Goal: Transaction & Acquisition: Obtain resource

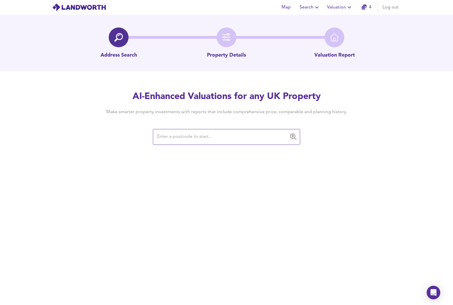
click at [209, 135] on input "text" at bounding box center [222, 137] width 134 height 11
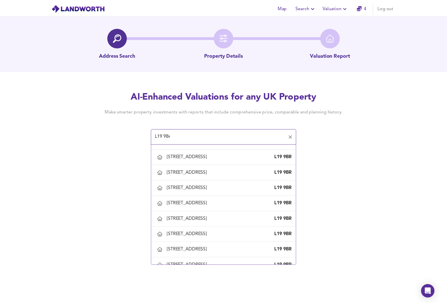
scroll to position [181, 0]
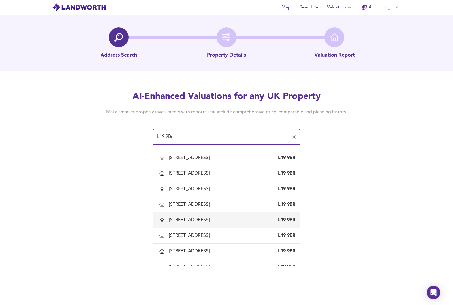
click at [210, 217] on div "[STREET_ADDRESS]" at bounding box center [226, 220] width 137 height 12
type input "[STREET_ADDRESS]"
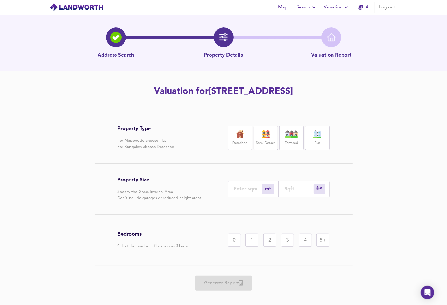
click at [257, 140] on label "Semi-Detach" at bounding box center [266, 143] width 20 height 7
click at [255, 187] on input "number" at bounding box center [248, 189] width 28 height 6
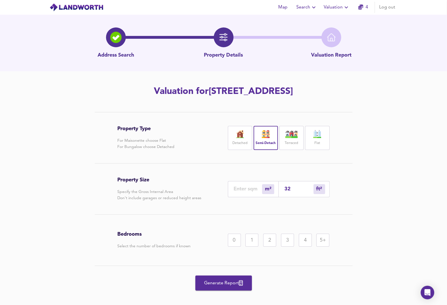
type input "3"
type input "32"
type input "344"
type input "328"
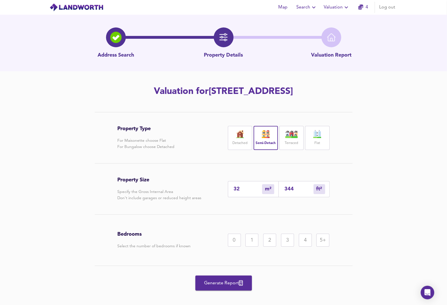
type input "3531"
type input "328"
click at [308, 241] on div "4" at bounding box center [305, 240] width 13 height 13
click at [228, 284] on span "Generate Report" at bounding box center [223, 283] width 45 height 8
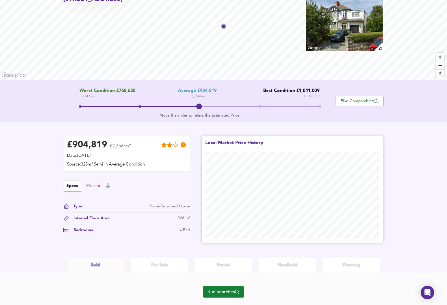
scroll to position [50, 0]
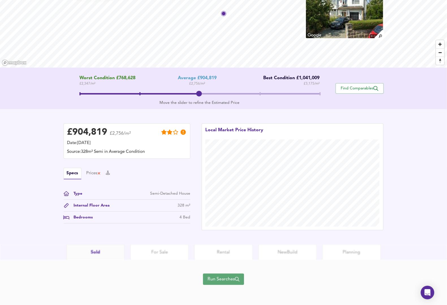
click at [222, 279] on span "Run Searches" at bounding box center [224, 279] width 32 height 8
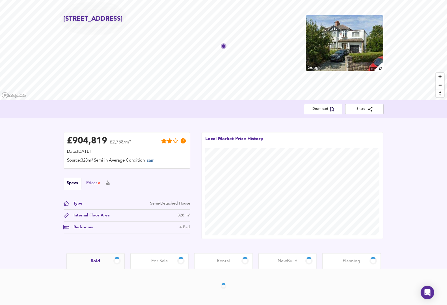
click at [96, 183] on div "Prices" at bounding box center [94, 183] width 14 height 6
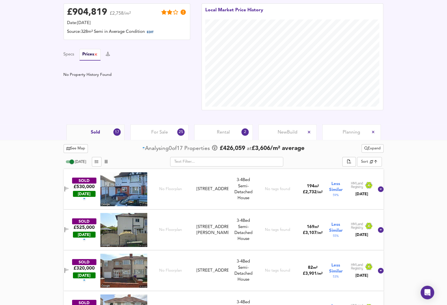
scroll to position [158, 0]
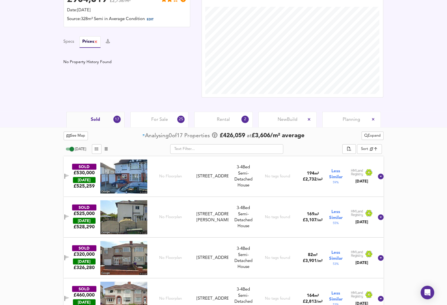
click at [158, 121] on span "For Sale" at bounding box center [159, 120] width 17 height 6
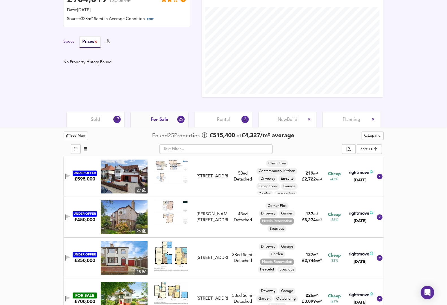
click at [71, 43] on button "Specs" at bounding box center [69, 42] width 11 height 6
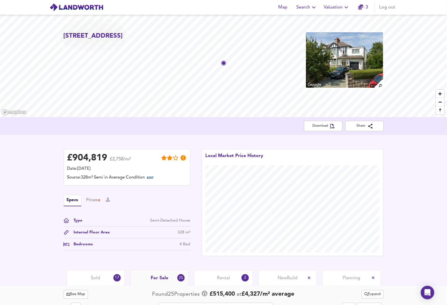
click at [338, 7] on span "Valuation" at bounding box center [337, 7] width 26 height 8
click at [94, 200] on div "Prices" at bounding box center [94, 200] width 14 height 6
click at [65, 201] on button "Specs" at bounding box center [69, 200] width 11 height 6
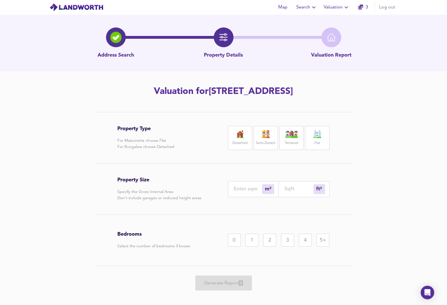
click at [247, 185] on div "m² sqm" at bounding box center [253, 189] width 51 height 16
click at [247, 189] on input "number" at bounding box center [248, 189] width 28 height 6
type input "1"
type input "11"
type input "16"
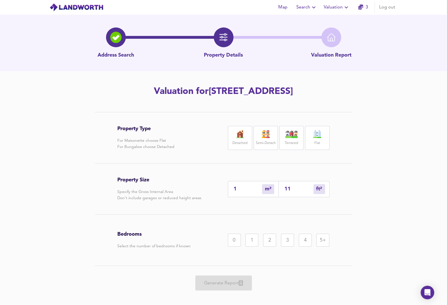
type input "172"
type input "160"
type input "1722"
type input "160"
click at [303, 238] on div "4" at bounding box center [305, 240] width 13 height 13
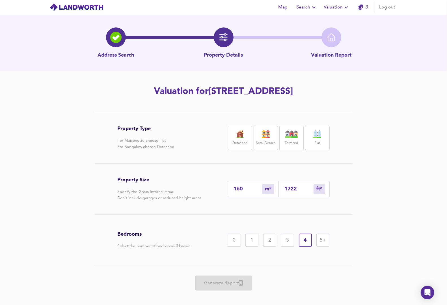
click at [267, 140] on label "Semi-Detach" at bounding box center [266, 143] width 20 height 7
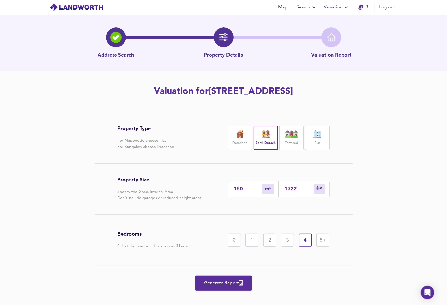
click at [225, 284] on span "Generate Report" at bounding box center [223, 283] width 45 height 8
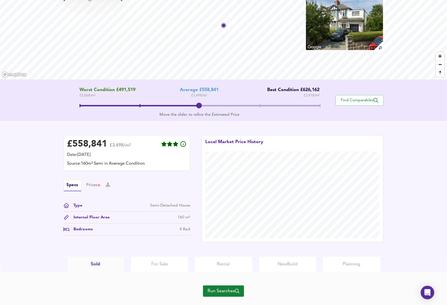
scroll to position [35, 0]
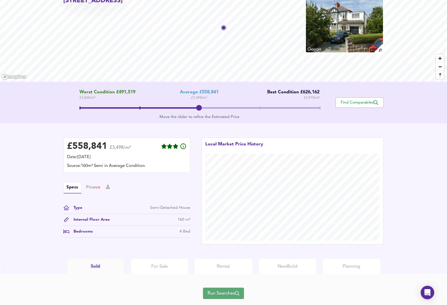
click at [223, 290] on span "Run Searches" at bounding box center [224, 293] width 32 height 8
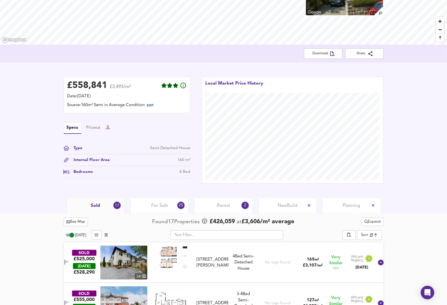
scroll to position [71, 0]
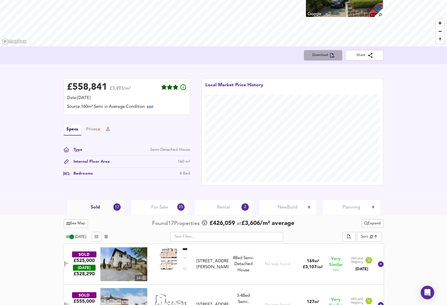
click at [323, 54] on span "Download" at bounding box center [323, 55] width 29 height 6
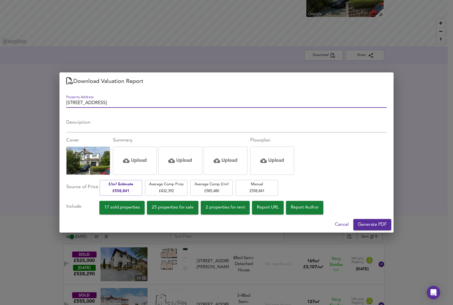
click at [132, 206] on span "17 sold properties" at bounding box center [122, 208] width 36 height 8
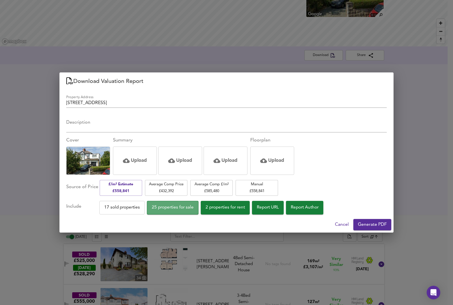
click at [171, 204] on span "25 properties for sale" at bounding box center [173, 208] width 42 height 8
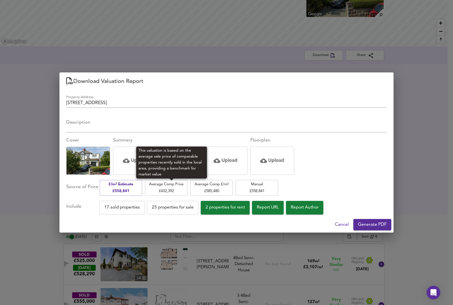
click at [160, 182] on span "Average Comp Price £ 432,392" at bounding box center [166, 187] width 37 height 13
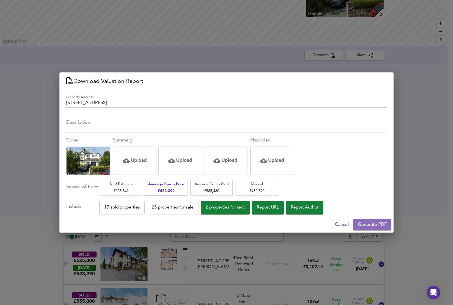
click at [372, 223] on span "Generate PDF" at bounding box center [372, 225] width 29 height 8
